Goal: Task Accomplishment & Management: Use online tool/utility

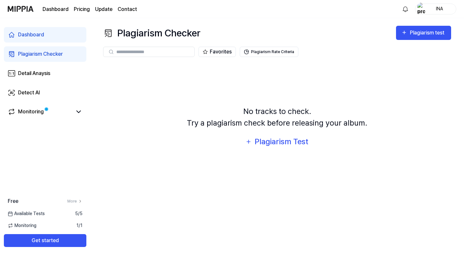
click at [17, 6] on img at bounding box center [21, 9] width 26 height 18
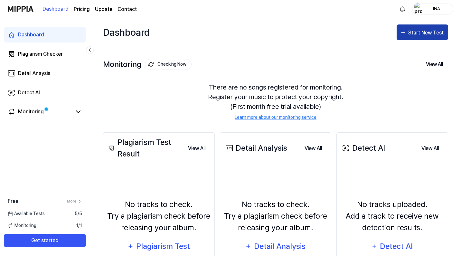
click at [430, 30] on div "Start New Test" at bounding box center [427, 33] width 37 height 8
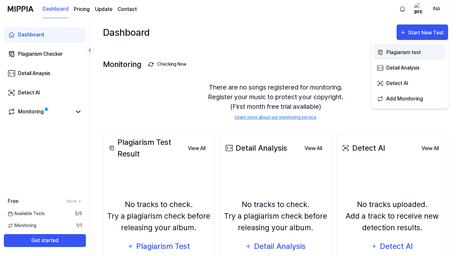
click at [417, 50] on div "Plagiarism test" at bounding box center [415, 52] width 56 height 8
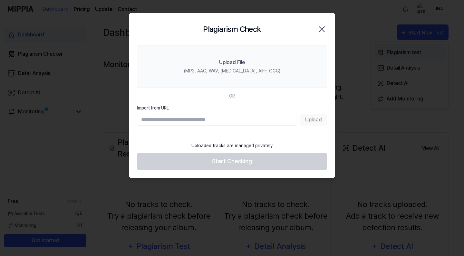
click at [417, 50] on div at bounding box center [232, 128] width 464 height 256
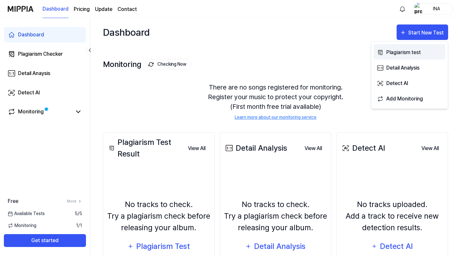
click at [403, 54] on div "Plagiarism test" at bounding box center [415, 52] width 56 height 8
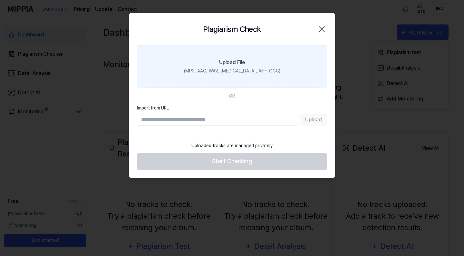
click at [235, 63] on div "Upload File" at bounding box center [232, 63] width 26 height 8
click at [0, 0] on input "Upload File (MP3, AAC, WAV, [MEDICAL_DATA], AIFF, OGG)" at bounding box center [0, 0] width 0 height 0
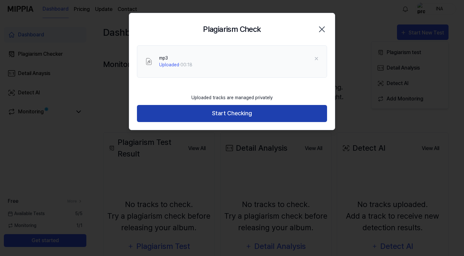
click at [261, 111] on button "Start Checking" at bounding box center [232, 113] width 190 height 17
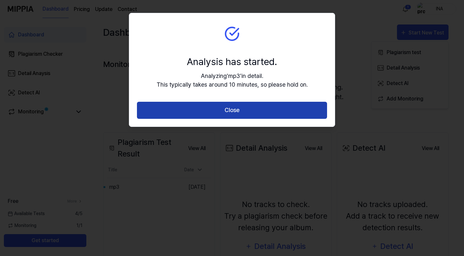
click at [255, 110] on button "Close" at bounding box center [232, 110] width 190 height 17
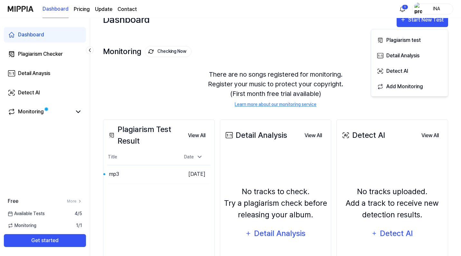
scroll to position [12, 0]
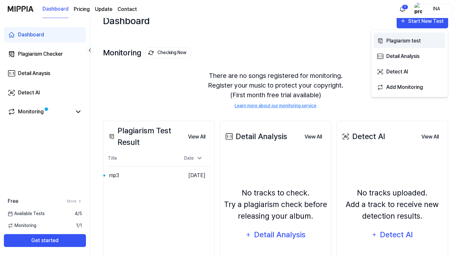
click at [398, 43] on div "Plagiarism test" at bounding box center [415, 41] width 56 height 8
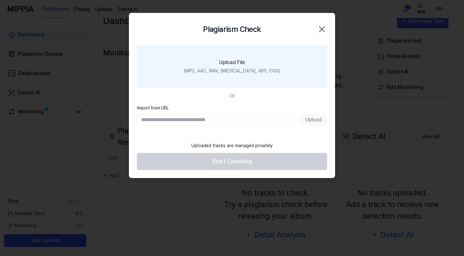
click at [206, 70] on div "(MP3, AAC, WAV, [MEDICAL_DATA], AIFF, OGG)" at bounding box center [232, 71] width 96 height 7
click at [0, 0] on input "Upload File (MP3, AAC, WAV, [MEDICAL_DATA], AIFF, OGG)" at bounding box center [0, 0] width 0 height 0
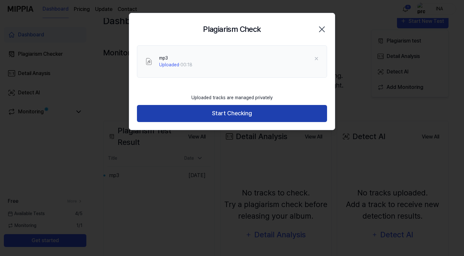
click at [241, 114] on button "Start Checking" at bounding box center [232, 113] width 190 height 17
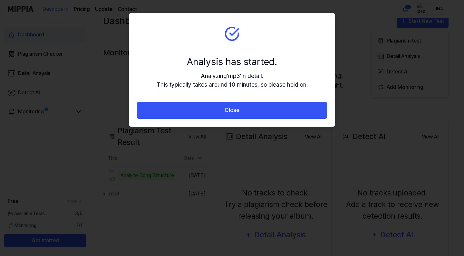
click at [231, 33] on icon at bounding box center [231, 33] width 15 height 15
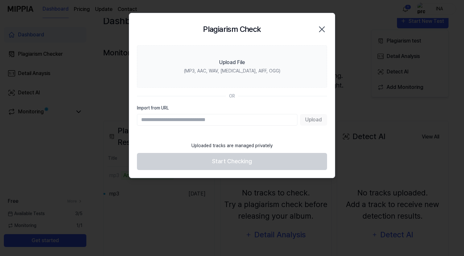
click at [199, 159] on body "Dashboard Pricing Update Contact 1 INA Dashboard Plagiarism Checker Detail Anay…" at bounding box center [230, 116] width 461 height 256
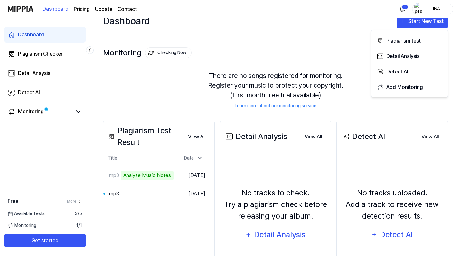
click at [199, 159] on icon at bounding box center [200, 158] width 6 height 6
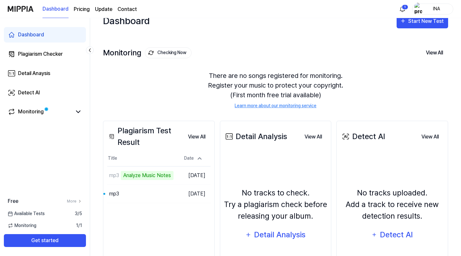
click at [199, 159] on icon at bounding box center [200, 158] width 6 height 6
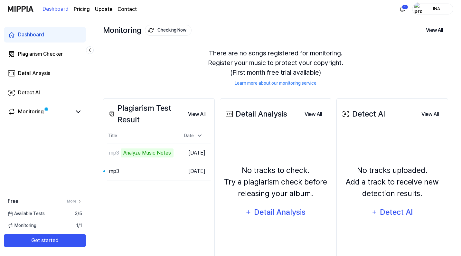
scroll to position [36, 0]
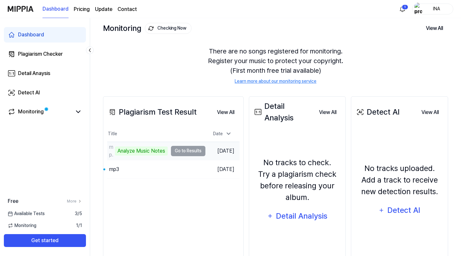
click at [185, 150] on td "mp3 Analyze Music Notes Go to Results" at bounding box center [156, 151] width 98 height 18
click at [158, 150] on div "Analyze Music Notes" at bounding box center [141, 151] width 53 height 9
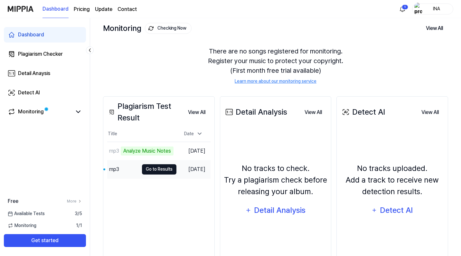
click at [156, 168] on button "Go to Results" at bounding box center [159, 169] width 34 height 10
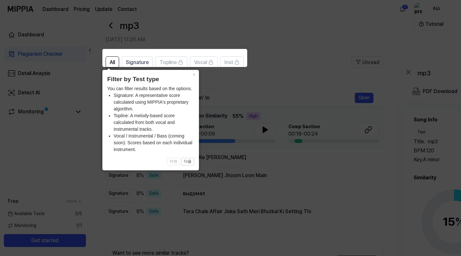
scroll to position [20, 0]
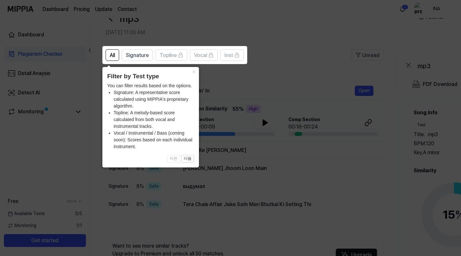
click at [174, 158] on span "이전 다음" at bounding box center [150, 159] width 87 height 8
click at [195, 71] on button "×" at bounding box center [194, 71] width 10 height 9
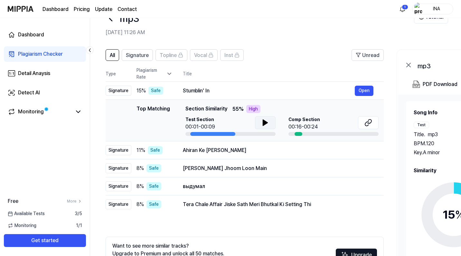
click at [266, 122] on icon at bounding box center [265, 123] width 5 height 6
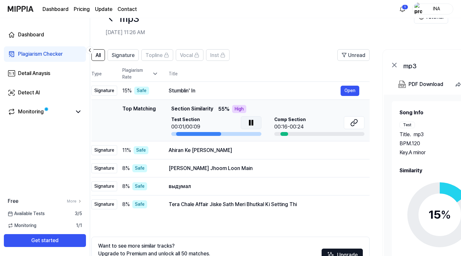
drag, startPoint x: 212, startPoint y: 134, endPoint x: 198, endPoint y: 136, distance: 14.6
click at [198, 136] on div at bounding box center [198, 134] width 45 height 4
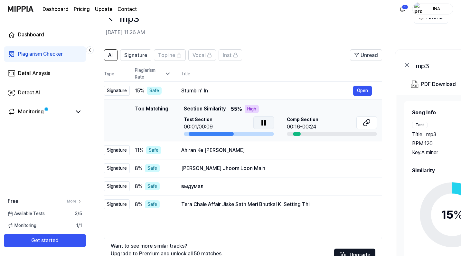
scroll to position [0, 0]
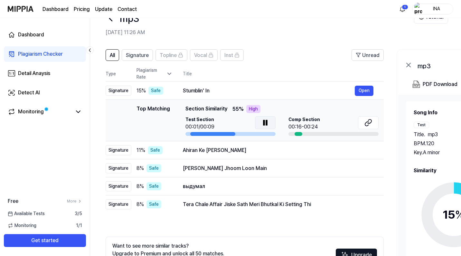
drag, startPoint x: 198, startPoint y: 135, endPoint x: 226, endPoint y: 137, distance: 27.8
click at [226, 137] on td "Top Matching Top Matching Section Similarity 55 % High Test Section 00:01/00:09…" at bounding box center [245, 121] width 278 height 42
click at [153, 92] on div "Safe" at bounding box center [156, 91] width 15 height 8
click at [169, 74] on icon at bounding box center [169, 74] width 6 height 6
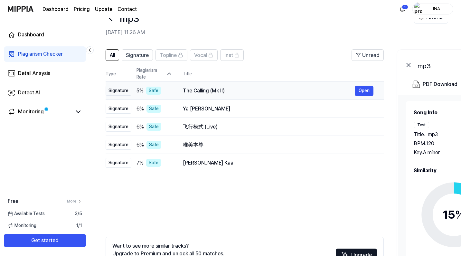
click at [198, 93] on div "The Calling (Mk II)" at bounding box center [269, 91] width 172 height 8
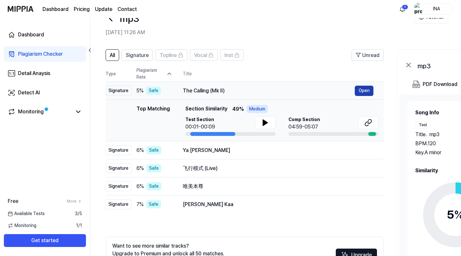
click at [364, 89] on button "Open" at bounding box center [364, 91] width 19 height 10
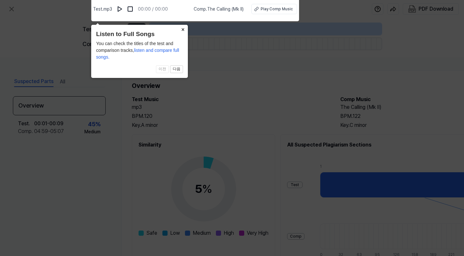
click at [183, 29] on button "×" at bounding box center [183, 29] width 10 height 9
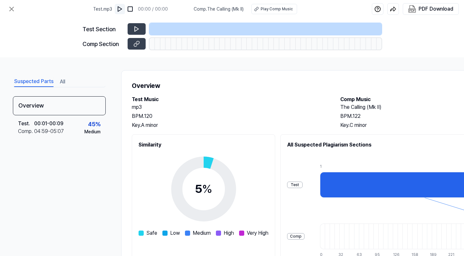
click at [122, 8] on img at bounding box center [120, 9] width 6 height 6
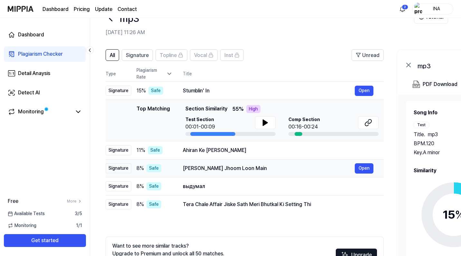
drag, startPoint x: 252, startPoint y: 167, endPoint x: 281, endPoint y: 166, distance: 28.7
click at [281, 166] on div "[PERSON_NAME] Jhoom Loon Main" at bounding box center [269, 169] width 172 height 8
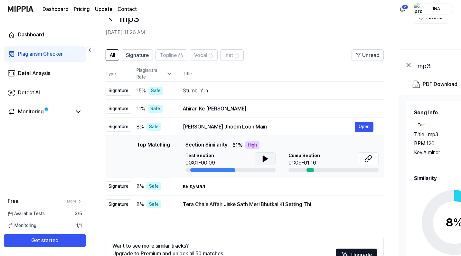
click at [266, 160] on icon at bounding box center [265, 159] width 5 height 6
drag, startPoint x: 312, startPoint y: 169, endPoint x: 334, endPoint y: 168, distance: 22.3
click at [334, 168] on div "Comp Section 01:09-01:16" at bounding box center [334, 162] width 90 height 20
drag, startPoint x: 213, startPoint y: 170, endPoint x: 223, endPoint y: 171, distance: 10.3
click at [223, 171] on div at bounding box center [212, 170] width 45 height 4
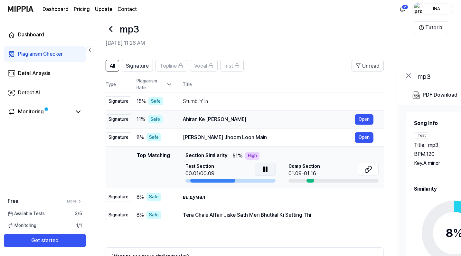
scroll to position [9, 0]
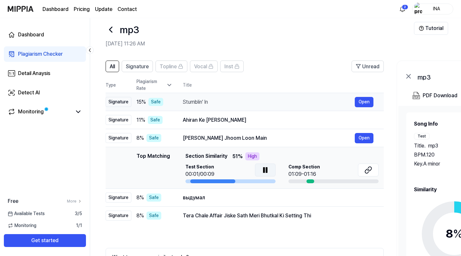
click at [197, 101] on div "Stumblin' In" at bounding box center [269, 102] width 172 height 8
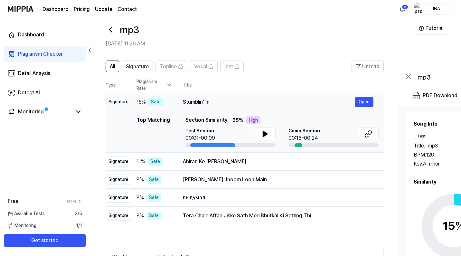
click at [138, 101] on span "15 %" at bounding box center [141, 102] width 9 height 8
click at [195, 101] on div "Stumblin' In" at bounding box center [269, 102] width 172 height 8
drag, startPoint x: 183, startPoint y: 101, endPoint x: 208, endPoint y: 105, distance: 25.5
click at [208, 105] on div "Stumblin' In" at bounding box center [269, 102] width 172 height 8
drag, startPoint x: 183, startPoint y: 162, endPoint x: 221, endPoint y: 165, distance: 38.2
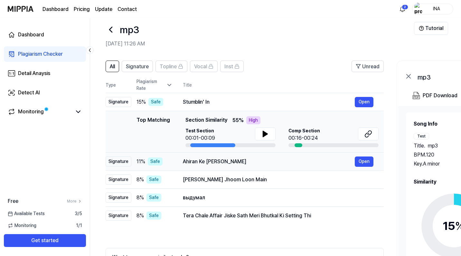
click at [221, 165] on div "Ahiran Ke [PERSON_NAME]" at bounding box center [269, 162] width 172 height 8
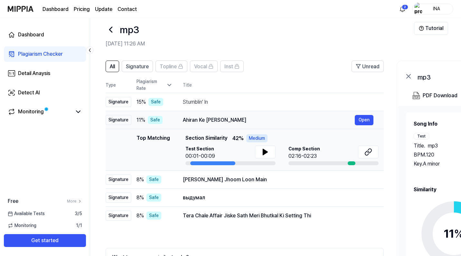
drag, startPoint x: 184, startPoint y: 120, endPoint x: 218, endPoint y: 120, distance: 34.8
click at [218, 120] on div "Ahiran Ke [PERSON_NAME]" at bounding box center [269, 120] width 172 height 8
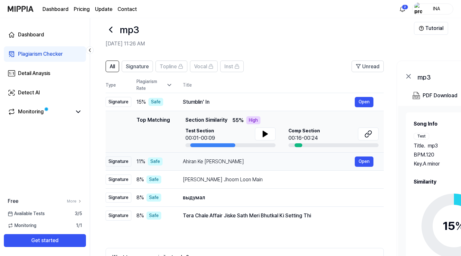
click at [201, 161] on div "Ahiran Ke [PERSON_NAME]" at bounding box center [269, 162] width 172 height 8
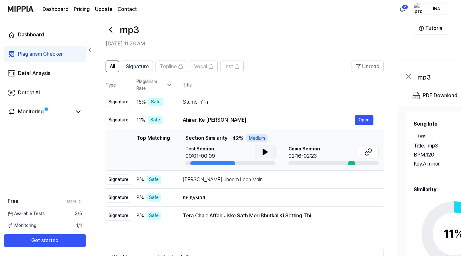
click at [265, 152] on icon at bounding box center [265, 152] width 5 height 6
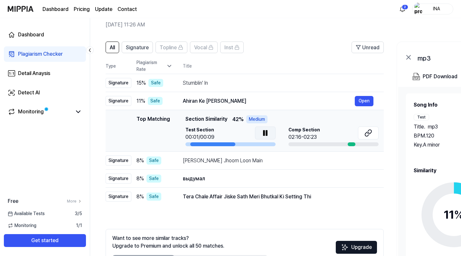
scroll to position [29, 0]
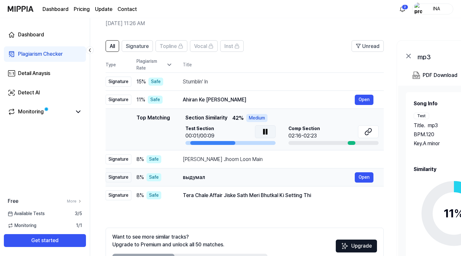
click at [196, 177] on div "выдумал" at bounding box center [269, 178] width 172 height 8
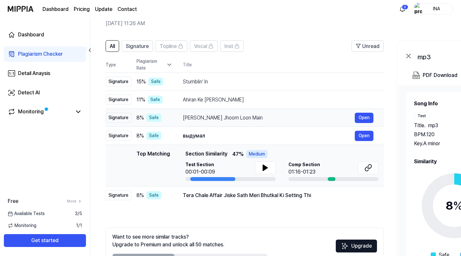
click at [206, 117] on div "[PERSON_NAME] Jhoom Loon Main" at bounding box center [269, 118] width 172 height 8
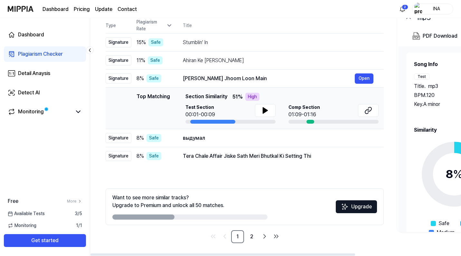
scroll to position [69, 0]
drag, startPoint x: 183, startPoint y: 157, endPoint x: 272, endPoint y: 167, distance: 89.5
click at [272, 167] on div "All Signature Topline Vocal Inst Unread All Signature Topline Vocal Inst Type P…" at bounding box center [245, 122] width 278 height 242
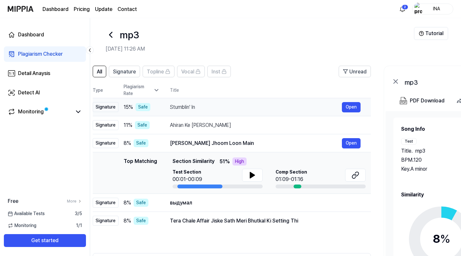
scroll to position [0, 0]
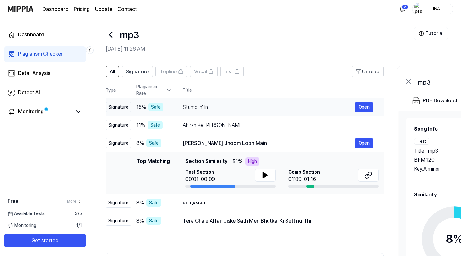
drag, startPoint x: 212, startPoint y: 108, endPoint x: 226, endPoint y: 105, distance: 13.5
click at [226, 105] on div "Stumblin' In" at bounding box center [269, 107] width 172 height 8
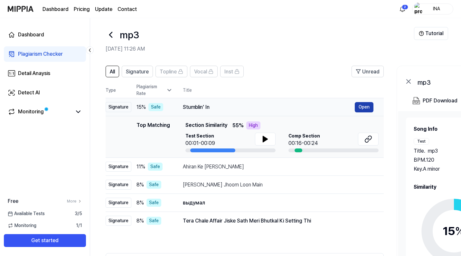
click at [364, 104] on button "Open" at bounding box center [364, 107] width 19 height 10
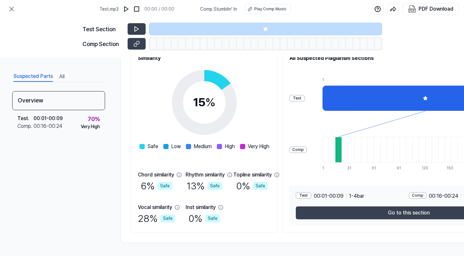
scroll to position [88, 1]
click at [140, 147] on span at bounding box center [142, 146] width 5 height 5
click at [165, 145] on span at bounding box center [165, 146] width 5 height 5
click at [186, 145] on span at bounding box center [188, 146] width 5 height 5
click at [221, 144] on div "High" at bounding box center [226, 147] width 18 height 8
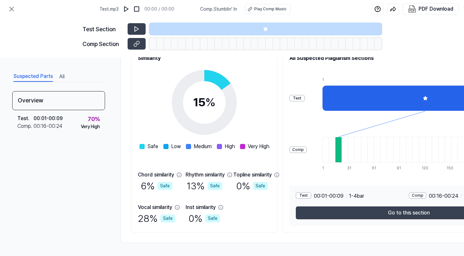
click at [248, 147] on span "Very High" at bounding box center [259, 147] width 22 height 8
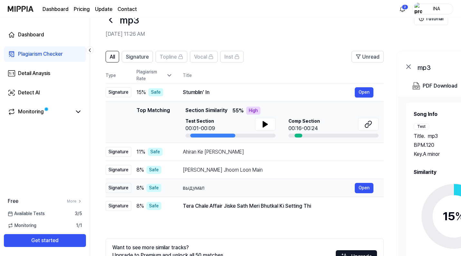
scroll to position [17, 0]
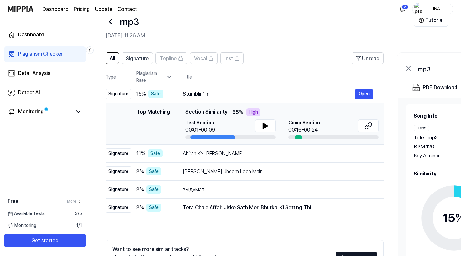
click at [153, 120] on div "Top Matching" at bounding box center [154, 123] width 34 height 31
click at [139, 153] on span "11 %" at bounding box center [141, 154] width 9 height 8
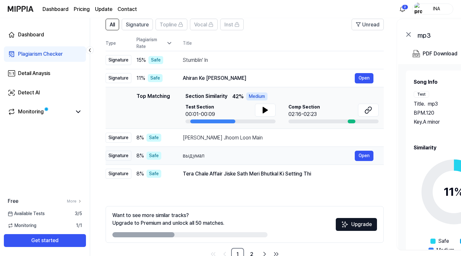
scroll to position [51, 0]
click at [265, 109] on icon at bounding box center [265, 110] width 5 height 6
click at [265, 109] on icon at bounding box center [266, 110] width 8 height 8
click at [265, 109] on icon at bounding box center [265, 110] width 5 height 6
drag, startPoint x: 231, startPoint y: 121, endPoint x: 250, endPoint y: 122, distance: 18.7
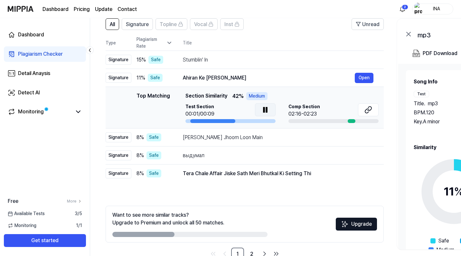
click at [250, 122] on div at bounding box center [231, 121] width 90 height 4
click at [226, 121] on div at bounding box center [211, 121] width 45 height 4
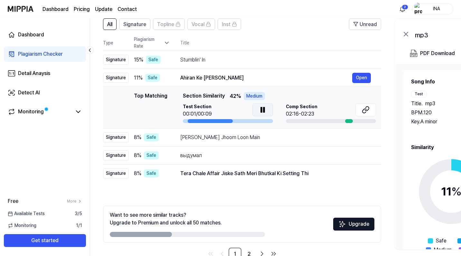
scroll to position [0, 0]
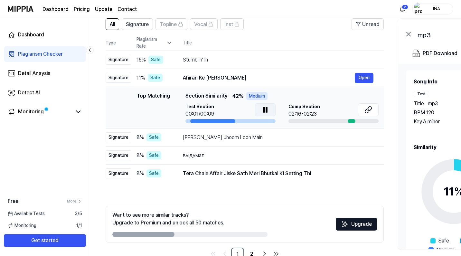
drag, startPoint x: 350, startPoint y: 121, endPoint x: 363, endPoint y: 124, distance: 12.9
click at [363, 124] on td "Top Matching Top Matching Section Similarity 42 % Medium Test Section 00:01/00:…" at bounding box center [245, 108] width 278 height 42
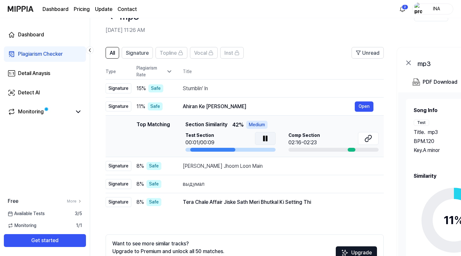
scroll to position [19, 0]
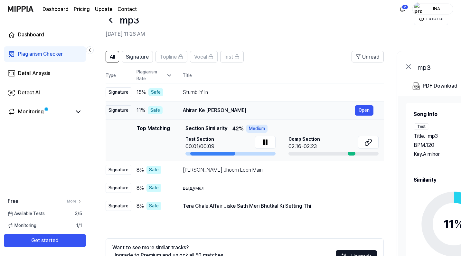
click at [202, 109] on div "Ahiran Ke [PERSON_NAME]" at bounding box center [269, 111] width 172 height 8
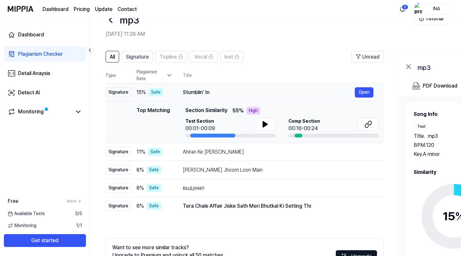
click at [197, 92] on div "Stumblin' In" at bounding box center [269, 93] width 172 height 8
click at [252, 109] on div "High" at bounding box center [253, 111] width 14 height 8
click at [165, 111] on div "Top Matching" at bounding box center [154, 122] width 34 height 31
click at [196, 113] on span "Section Similarity" at bounding box center [207, 111] width 42 height 8
click at [266, 125] on icon at bounding box center [265, 124] width 5 height 6
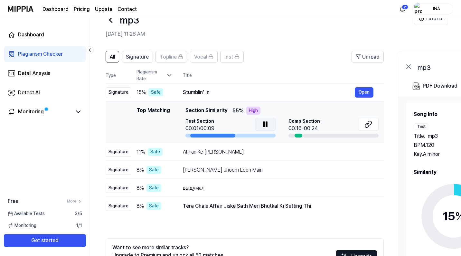
click at [268, 127] on icon at bounding box center [266, 125] width 8 height 8
click at [138, 107] on div "Top Matching" at bounding box center [154, 122] width 34 height 31
click at [146, 91] on span "15 %" at bounding box center [141, 93] width 9 height 8
click at [163, 95] on div "15 % Safe" at bounding box center [155, 92] width 36 height 8
click at [203, 92] on div "Stumblin' In" at bounding box center [269, 93] width 172 height 8
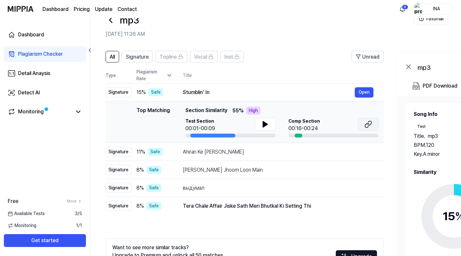
click at [368, 127] on icon at bounding box center [367, 125] width 4 height 4
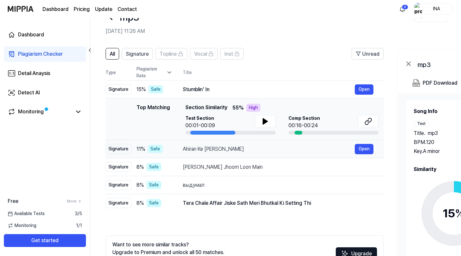
scroll to position [4, 0]
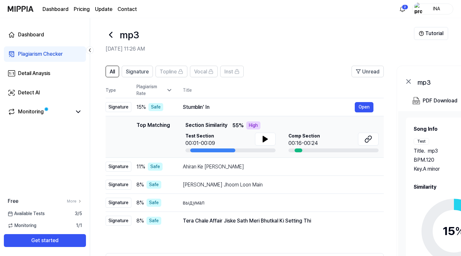
click at [198, 90] on th "Title" at bounding box center [283, 89] width 201 height 15
click at [170, 89] on icon at bounding box center [169, 90] width 6 height 6
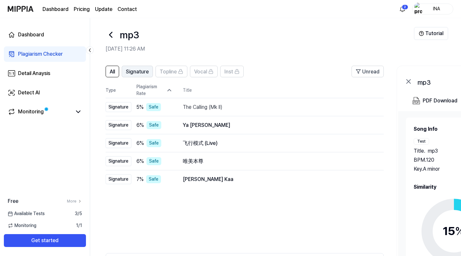
click at [142, 72] on span "Signature" at bounding box center [137, 72] width 23 height 8
click at [174, 70] on span "Topline" at bounding box center [168, 72] width 17 height 8
click at [115, 71] on span "All" at bounding box center [112, 72] width 5 height 8
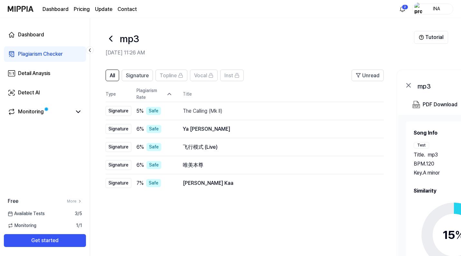
scroll to position [0, 0]
click at [364, 129] on button "Open" at bounding box center [364, 129] width 19 height 10
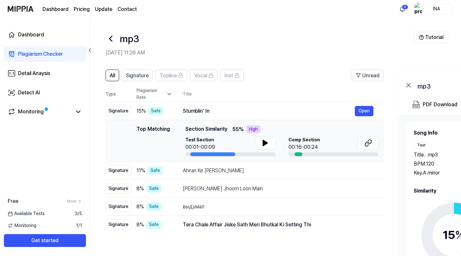
scroll to position [0, 8]
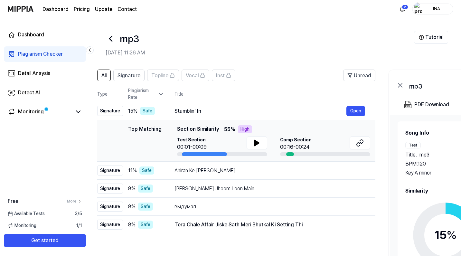
click at [350, 41] on div "mp3" at bounding box center [260, 38] width 309 height 15
click at [362, 144] on icon at bounding box center [362, 142] width 4 height 4
click at [187, 172] on div "Ahiran Ke [PERSON_NAME]" at bounding box center [261, 171] width 172 height 8
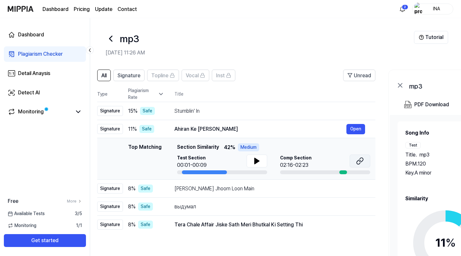
click at [359, 161] on icon at bounding box center [360, 161] width 8 height 8
click at [181, 194] on div "[PERSON_NAME] Jhoom Loon Main Open" at bounding box center [270, 189] width 191 height 10
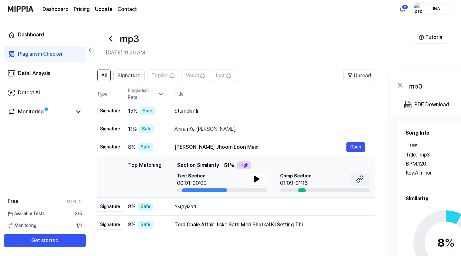
click at [355, 177] on button at bounding box center [360, 179] width 21 height 13
click at [200, 207] on div "выдумал" at bounding box center [261, 207] width 172 height 8
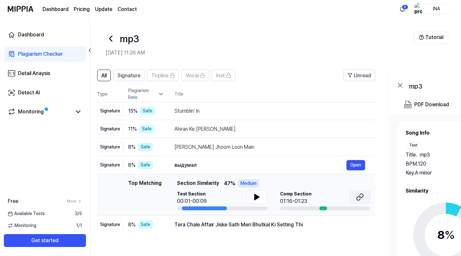
click at [358, 197] on icon at bounding box center [359, 198] width 4 height 4
click at [111, 37] on icon at bounding box center [111, 38] width 3 height 5
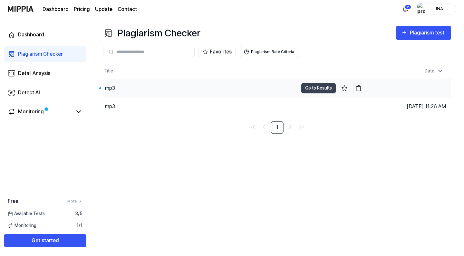
click at [111, 88] on div "mp3" at bounding box center [110, 88] width 10 height 8
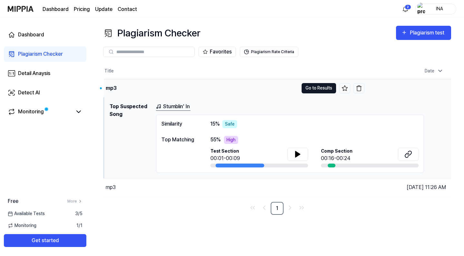
click at [318, 85] on button "Go to Results" at bounding box center [319, 88] width 34 height 10
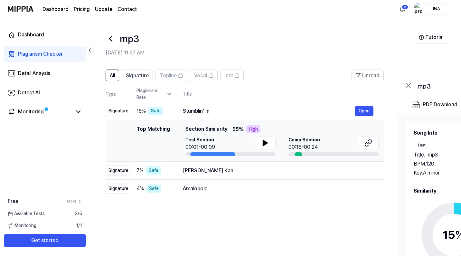
click at [235, 91] on th "Title" at bounding box center [283, 93] width 201 height 15
click at [314, 73] on header "All Signature Topline Vocal Inst Unread" at bounding box center [245, 78] width 278 height 17
click at [137, 75] on span "Signature" at bounding box center [137, 76] width 23 height 8
click at [110, 73] on span "All" at bounding box center [112, 76] width 5 height 8
click at [43, 108] on div "Monitoring" at bounding box center [45, 111] width 82 height 15
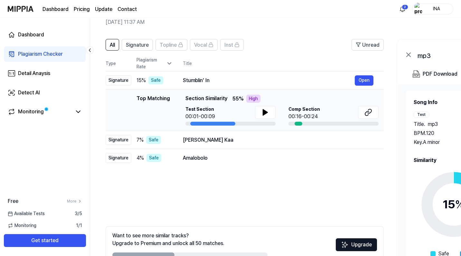
scroll to position [32, 0]
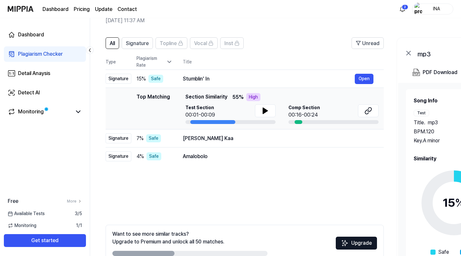
click at [33, 214] on span "Available Tests" at bounding box center [26, 213] width 37 height 7
click at [77, 212] on span "3 / 5" at bounding box center [78, 213] width 7 height 7
click at [165, 63] on div "Plagiarism Rate" at bounding box center [155, 62] width 36 height 14
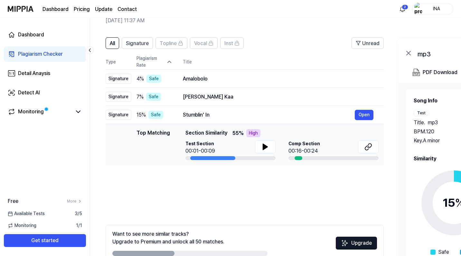
click at [165, 63] on div "Plagiarism Rate" at bounding box center [155, 62] width 36 height 14
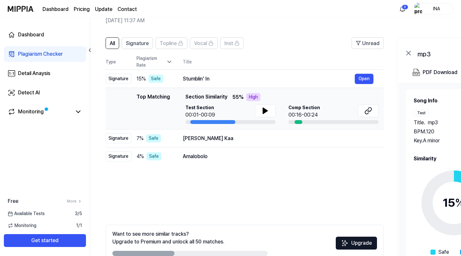
click at [165, 63] on div "Plagiarism Rate" at bounding box center [155, 62] width 36 height 14
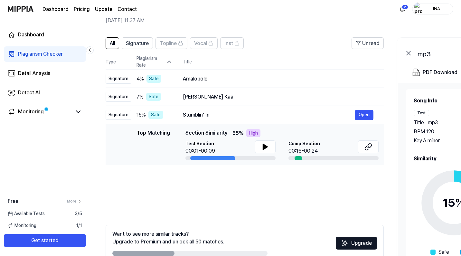
click at [254, 134] on div "High" at bounding box center [253, 133] width 14 height 8
click at [299, 159] on div at bounding box center [299, 158] width 8 height 4
click at [262, 145] on icon at bounding box center [266, 147] width 8 height 8
drag, startPoint x: 226, startPoint y: 158, endPoint x: 243, endPoint y: 155, distance: 17.7
click at [243, 155] on div "Test Section 00:01/00:09" at bounding box center [231, 150] width 90 height 20
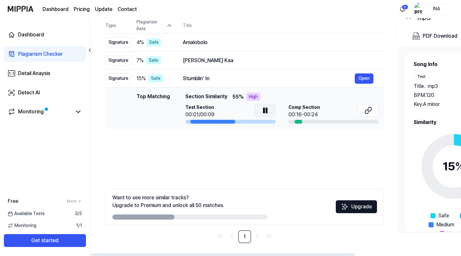
scroll to position [69, 0]
drag, startPoint x: 299, startPoint y: 121, endPoint x: 319, endPoint y: 122, distance: 20.7
click at [319, 122] on div at bounding box center [334, 122] width 90 height 4
click at [369, 107] on icon at bounding box center [369, 111] width 8 height 8
drag, startPoint x: 207, startPoint y: 121, endPoint x: 235, endPoint y: 122, distance: 28.0
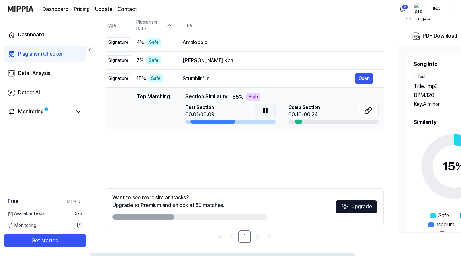
click at [235, 122] on div at bounding box center [231, 122] width 90 height 4
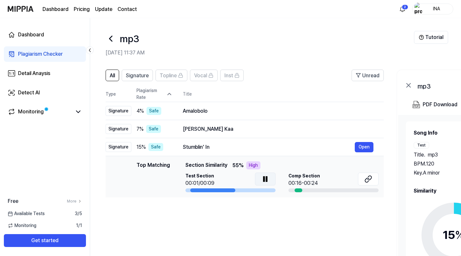
scroll to position [0, 0]
click at [151, 144] on div "Safe" at bounding box center [156, 147] width 15 height 8
